Goal: Navigation & Orientation: Understand site structure

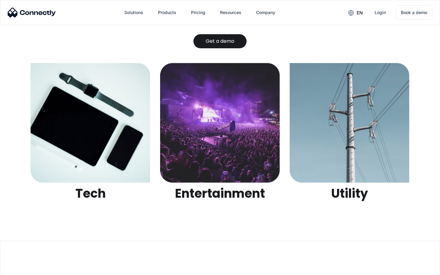
scroll to position [1927, 0]
